Goal: Find specific page/section

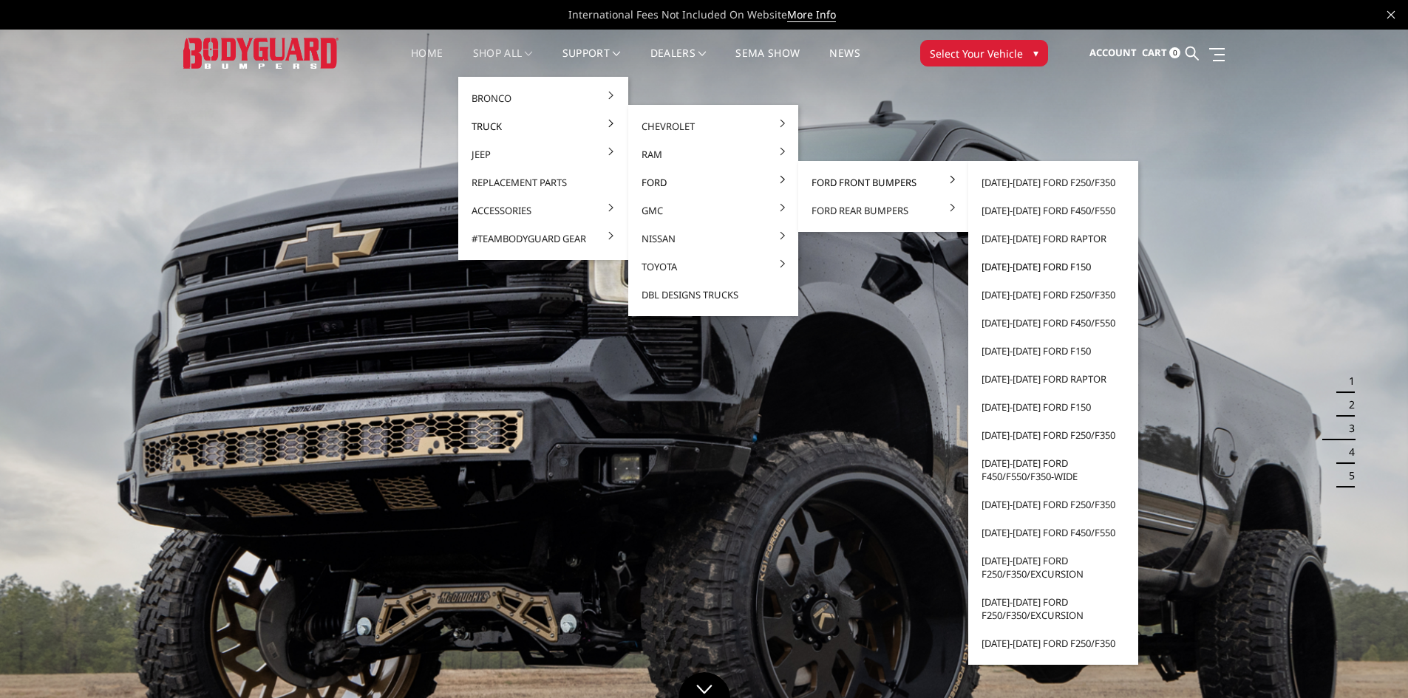
click at [1065, 263] on link "[DATE]-[DATE] Ford F150" at bounding box center [1053, 267] width 158 height 28
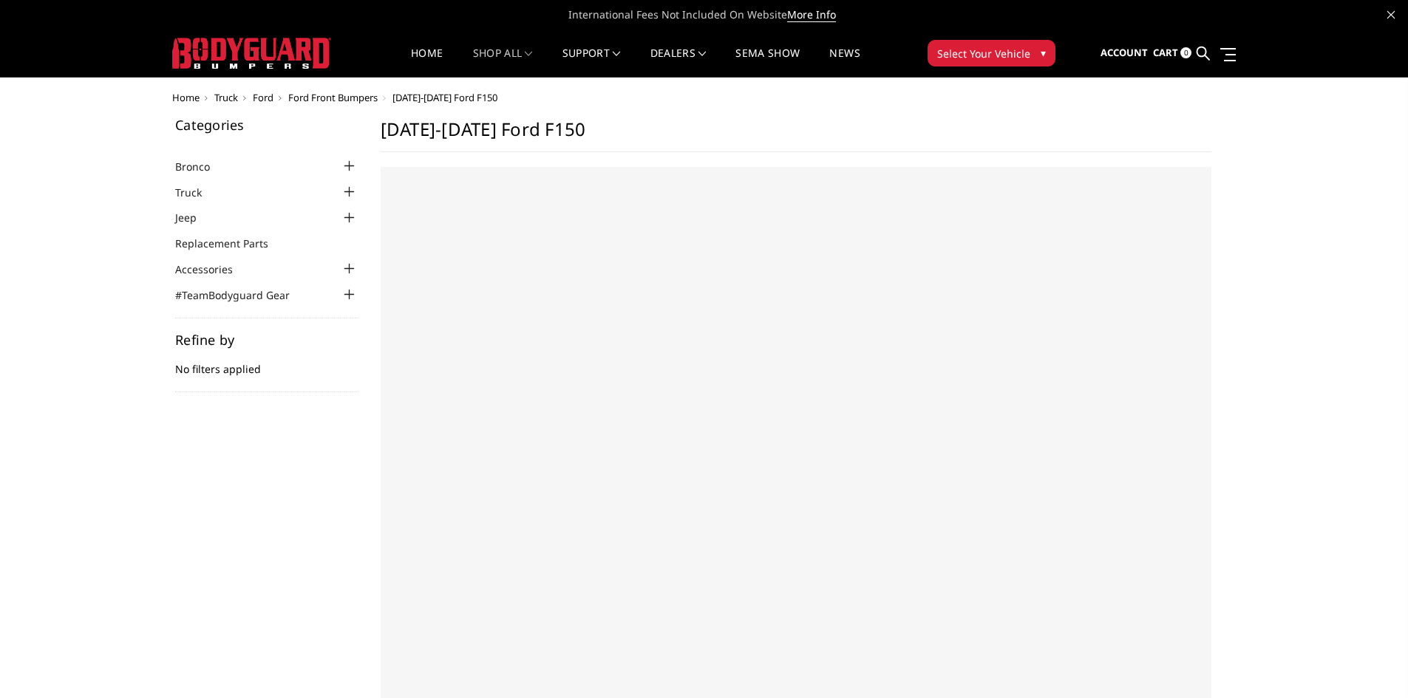
select select "US"
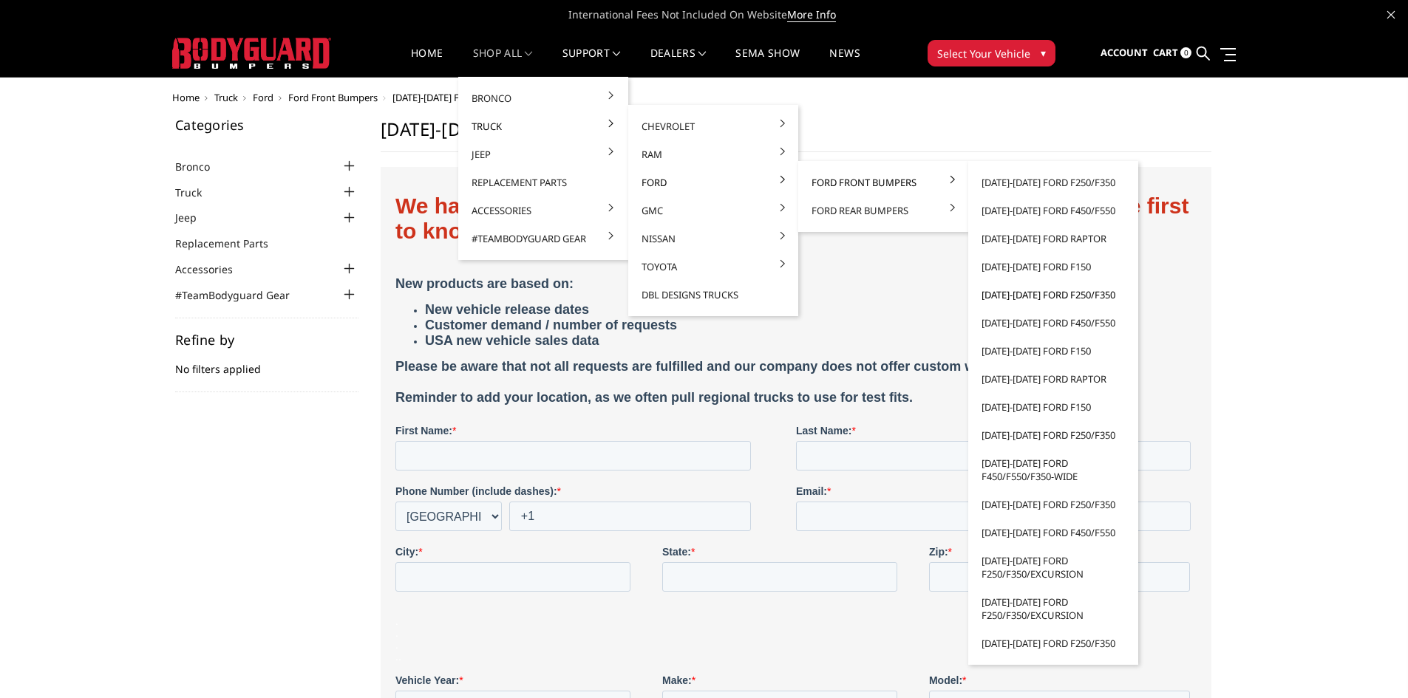
click at [1028, 290] on link "[DATE]-[DATE] Ford F250/F350" at bounding box center [1053, 295] width 158 height 28
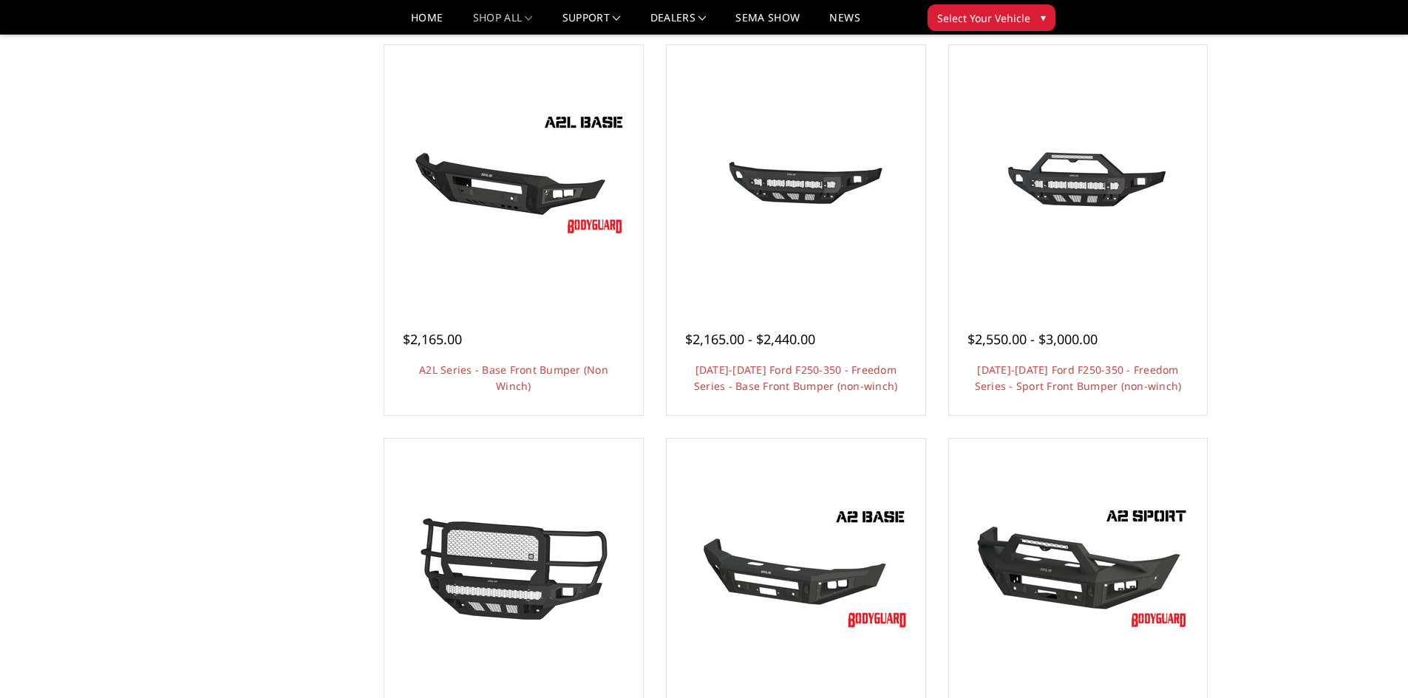
scroll to position [517, 0]
